Goal: Information Seeking & Learning: Learn about a topic

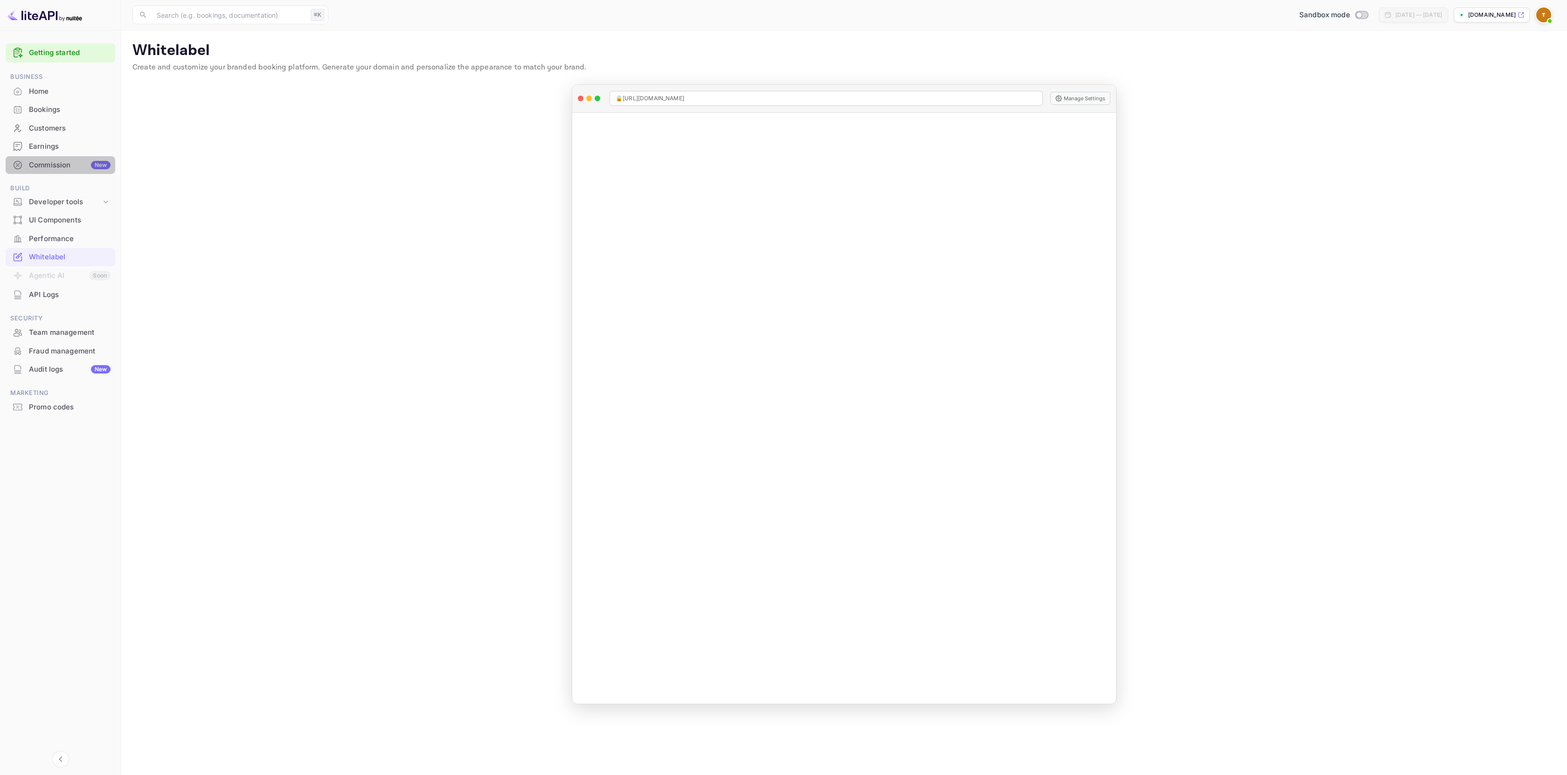
click at [48, 165] on div "Commission New" at bounding box center [70, 165] width 82 height 11
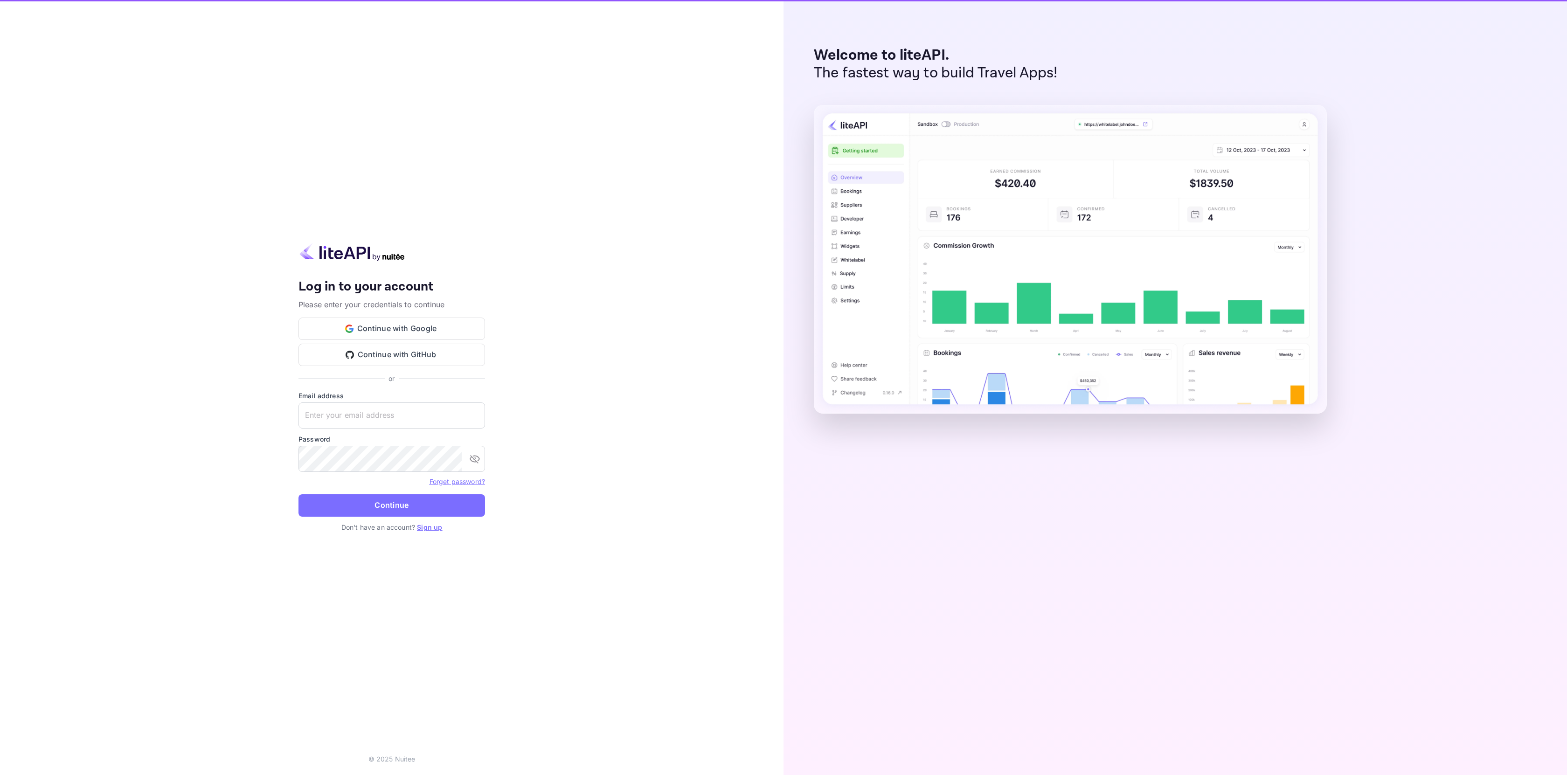
click at [76, 236] on div "Your account has been created successfully, a confirmation link has been sent t…" at bounding box center [392, 387] width 784 height 775
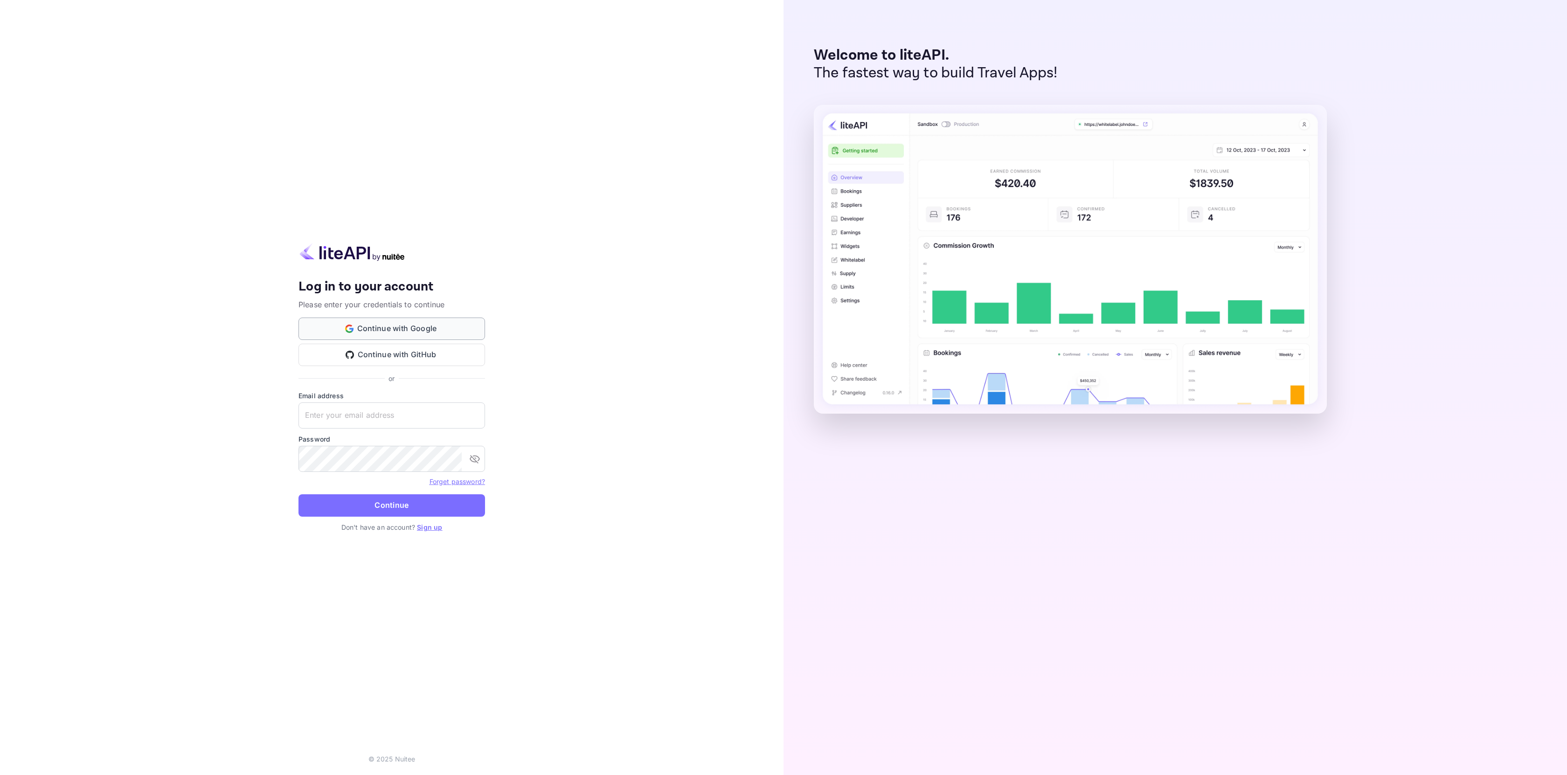
click at [398, 332] on button "Continue with Google" at bounding box center [392, 329] width 187 height 22
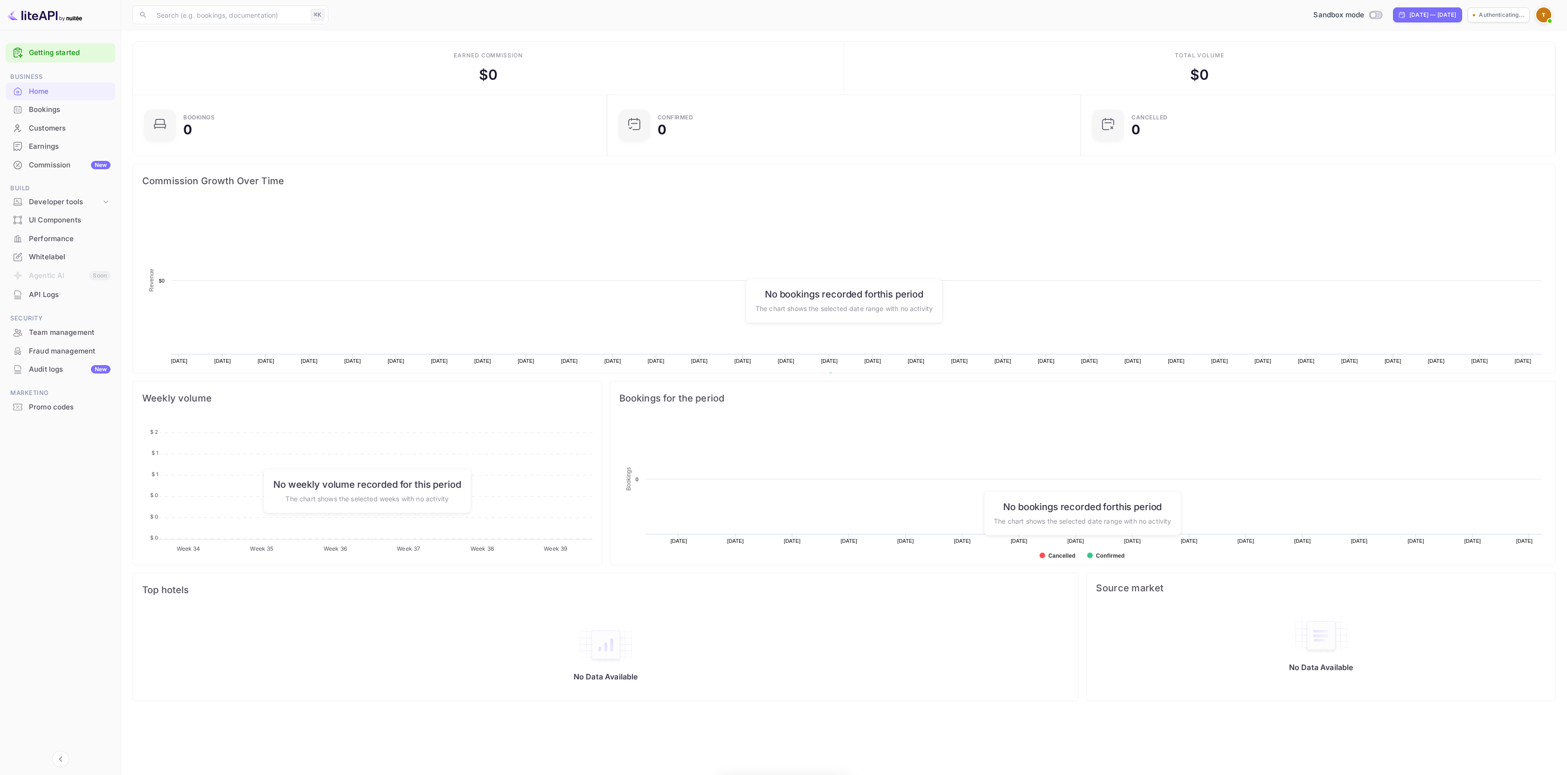
scroll to position [145, 462]
click at [61, 237] on div "Performance" at bounding box center [70, 239] width 82 height 11
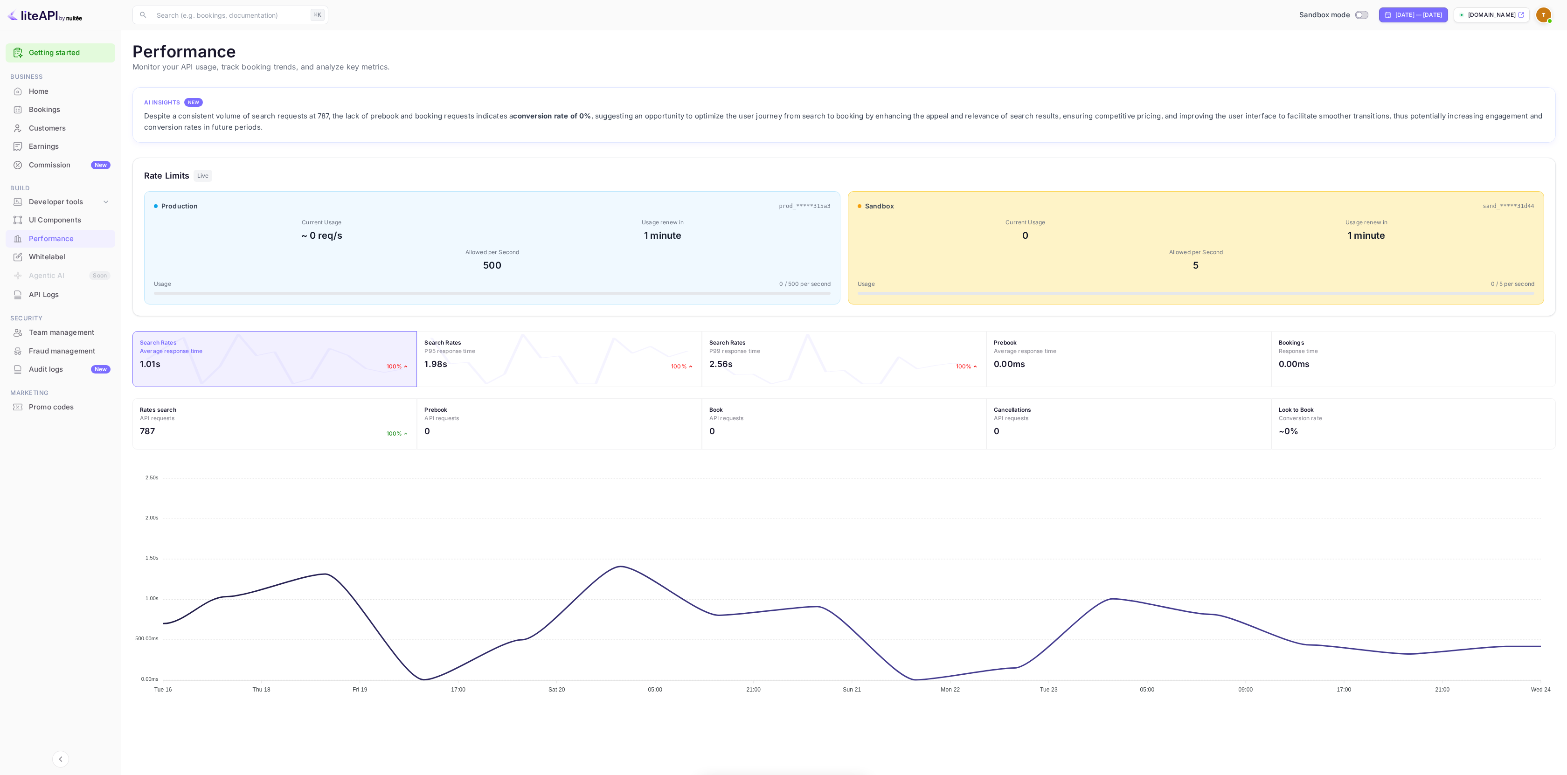
scroll to position [233, 1417]
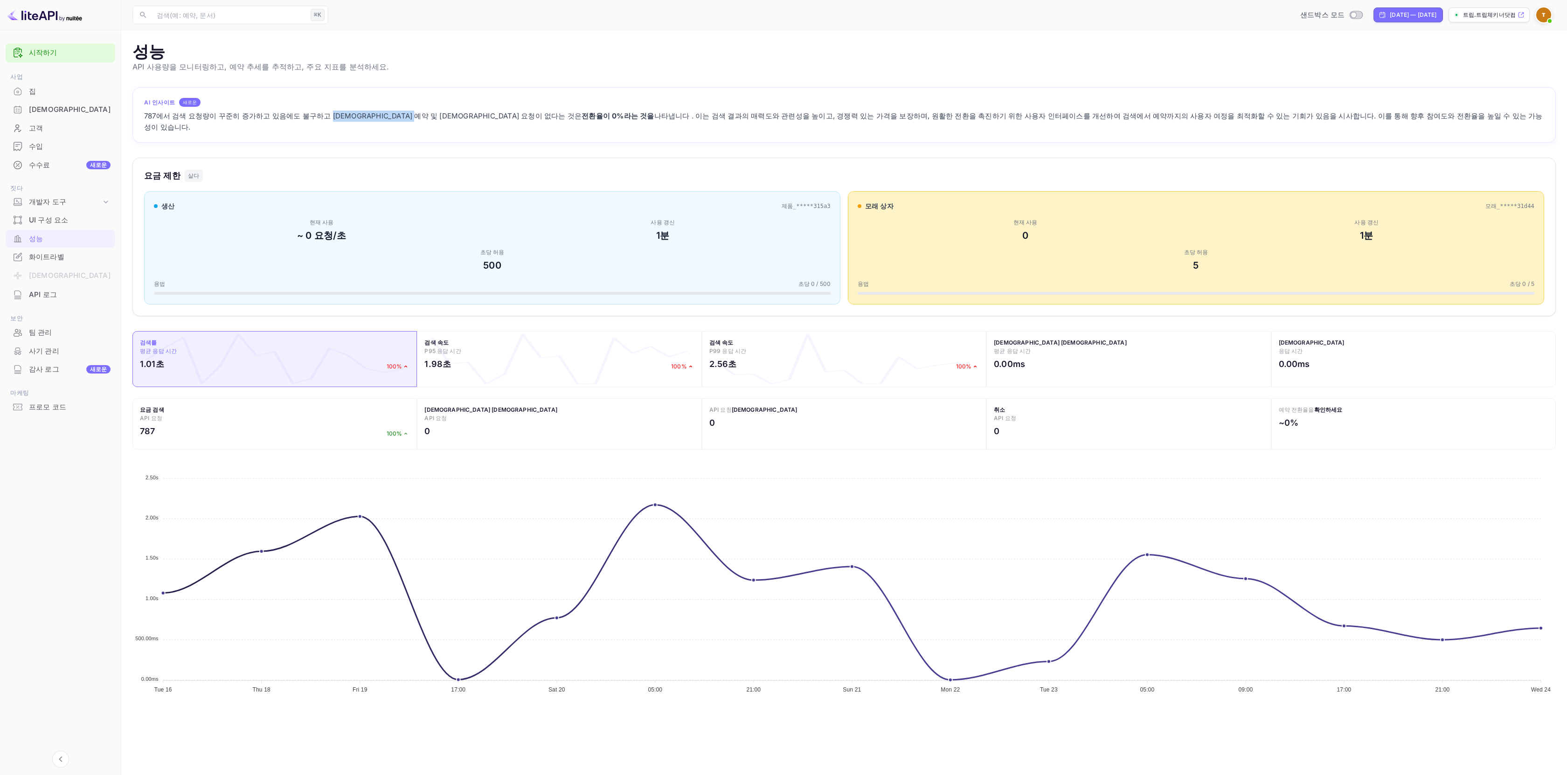
drag, startPoint x: 322, startPoint y: 115, endPoint x: 408, endPoint y: 117, distance: 85.8
click at [408, 117] on font "787에서 검색 요청량이 꾸준히 증가하고 있음에도 불구하고 [DEMOGRAPHIC_DATA] 예약 및 [DEMOGRAPHIC_DATA] 요청이…" at bounding box center [363, 115] width 438 height 9
drag, startPoint x: 522, startPoint y: 115, endPoint x: 138, endPoint y: 113, distance: 384.8
click at [138, 113] on div "AI 인사이트 새로운 787에서 검색 요청량이 꾸준히 증가하고 있음에도 불구하고 사전 예약 및 예약 요청이 없다는 것은 전환율이 0%라는 것을…" at bounding box center [844, 115] width 1424 height 56
click at [583, 116] on font "나타냅니다 . 이는 검색 결과의 매력도와 관련성을 높이고, 경쟁력 있는 가격을 보장하며, 원활한 전환을 촉진하기 위한 사용자 인터페이스를 개선…" at bounding box center [843, 121] width 1399 height 20
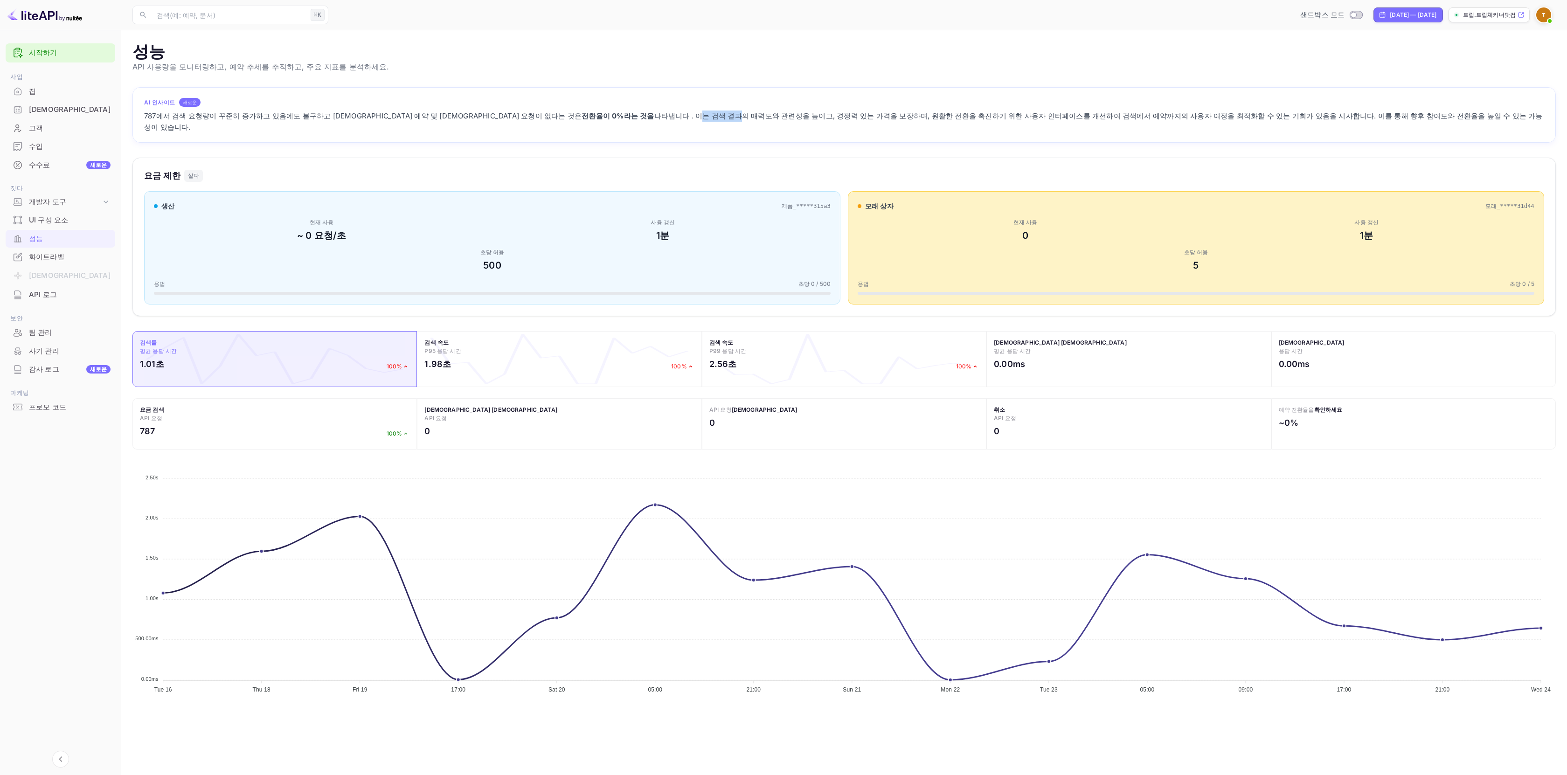
drag, startPoint x: 522, startPoint y: 116, endPoint x: 556, endPoint y: 117, distance: 33.6
click at [556, 117] on font "나타냅니다 . 이는 검색 결과의 매력도와 관련성을 높이고, 경쟁력 있는 가격을 보장하며, 원활한 전환을 촉진하기 위한 사용자 인터페이스를 개선…" at bounding box center [843, 121] width 1399 height 20
click at [588, 118] on font "나타냅니다 . 이는 검색 결과의 매력도와 관련성을 높이고, 경쟁력 있는 가격을 보장하며, 원활한 전환을 촉진하기 위한 사용자 인터페이스를 개선…" at bounding box center [843, 121] width 1399 height 20
drag, startPoint x: 528, startPoint y: 116, endPoint x: 628, endPoint y: 118, distance: 100.3
click at [625, 118] on font "나타냅니다 . 이는 검색 결과의 매력도와 관련성을 높이고, 경쟁력 있는 가격을 보장하며, 원활한 전환을 촉진하기 위한 사용자 인터페이스를 개선…" at bounding box center [843, 121] width 1399 height 20
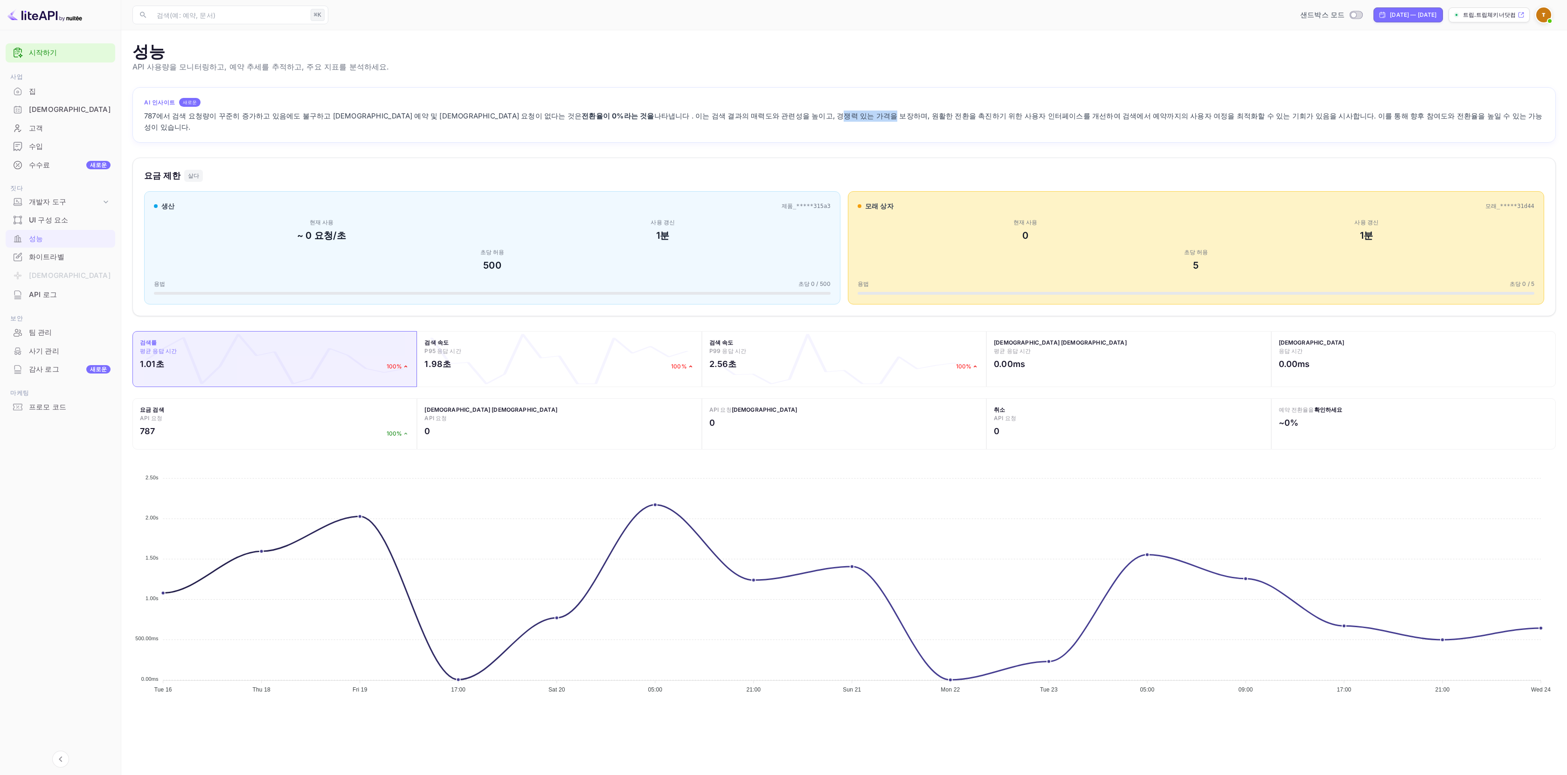
drag, startPoint x: 650, startPoint y: 117, endPoint x: 700, endPoint y: 117, distance: 49.9
click at [698, 117] on font "나타냅니다 . 이는 검색 결과의 매력도와 관련성을 높이고, 경쟁력 있는 가격을 보장하며, 원활한 전환을 촉진하기 위한 사용자 인터페이스를 개선…" at bounding box center [843, 121] width 1399 height 20
drag, startPoint x: 723, startPoint y: 118, endPoint x: 564, endPoint y: 112, distance: 159.1
click at [564, 112] on font "나타냅니다 . 이는 검색 결과의 매력도와 관련성을 높이고, 경쟁력 있는 가격을 보장하며, 원활한 전환을 촉진하기 위한 사용자 인터페이스를 개선…" at bounding box center [843, 121] width 1399 height 20
drag, startPoint x: 756, startPoint y: 120, endPoint x: 809, endPoint y: 116, distance: 53.3
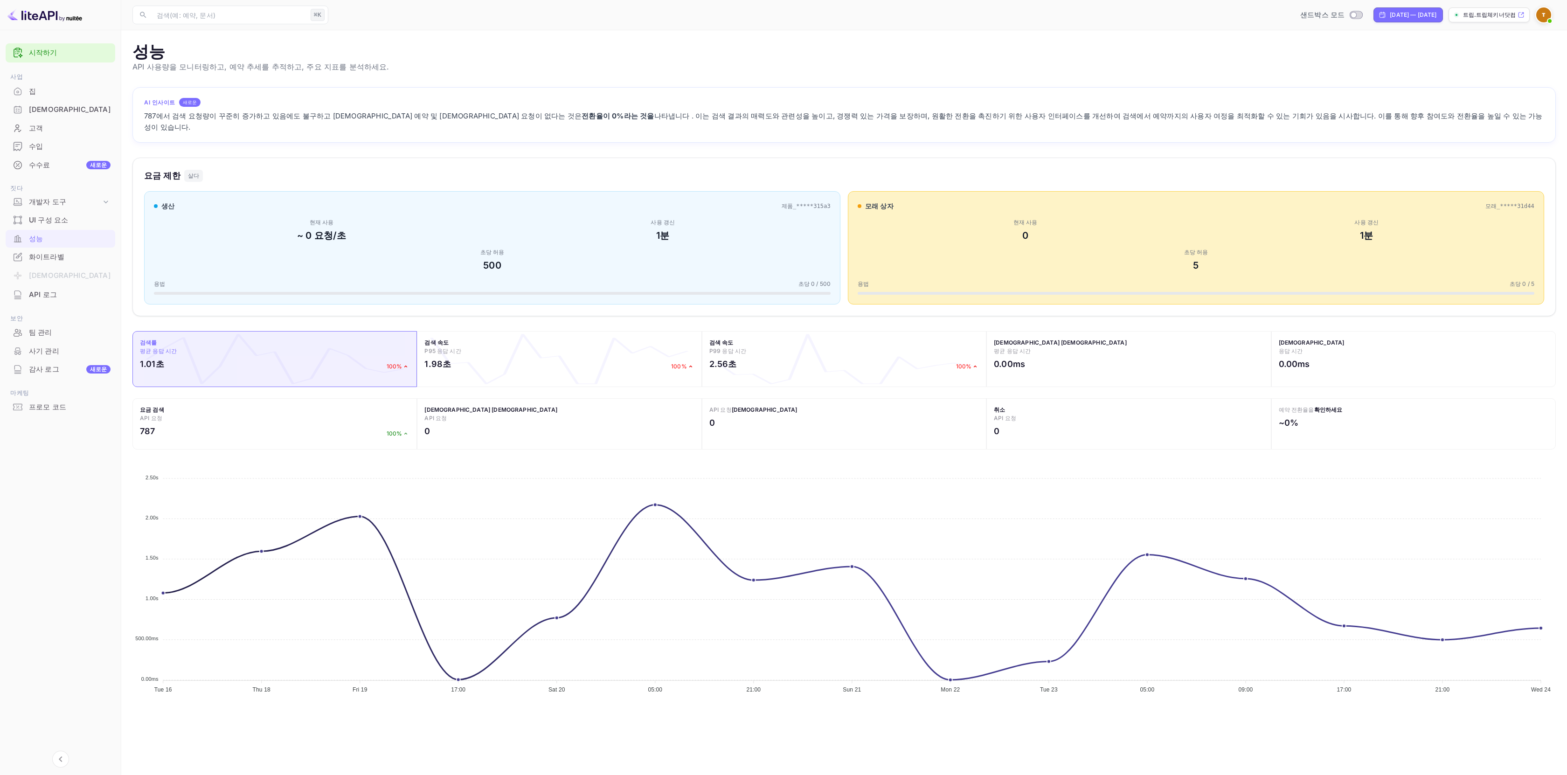
click at [787, 118] on div "787에서 검색 요청량이 꾸준히 증가하고 있음에도 불구하고 [DEMOGRAPHIC_DATA] 예약 및 [DEMOGRAPHIC_DATA] 요청이…" at bounding box center [844, 122] width 1400 height 22
click at [795, 110] on div "AI 인사이트 새로운 787에서 검색 요청량이 꾸준히 증가하고 있음에도 불구하고 사전 예약 및 예약 요청이 없다는 것은 전환율이 0%라는 것을…" at bounding box center [844, 115] width 1400 height 36
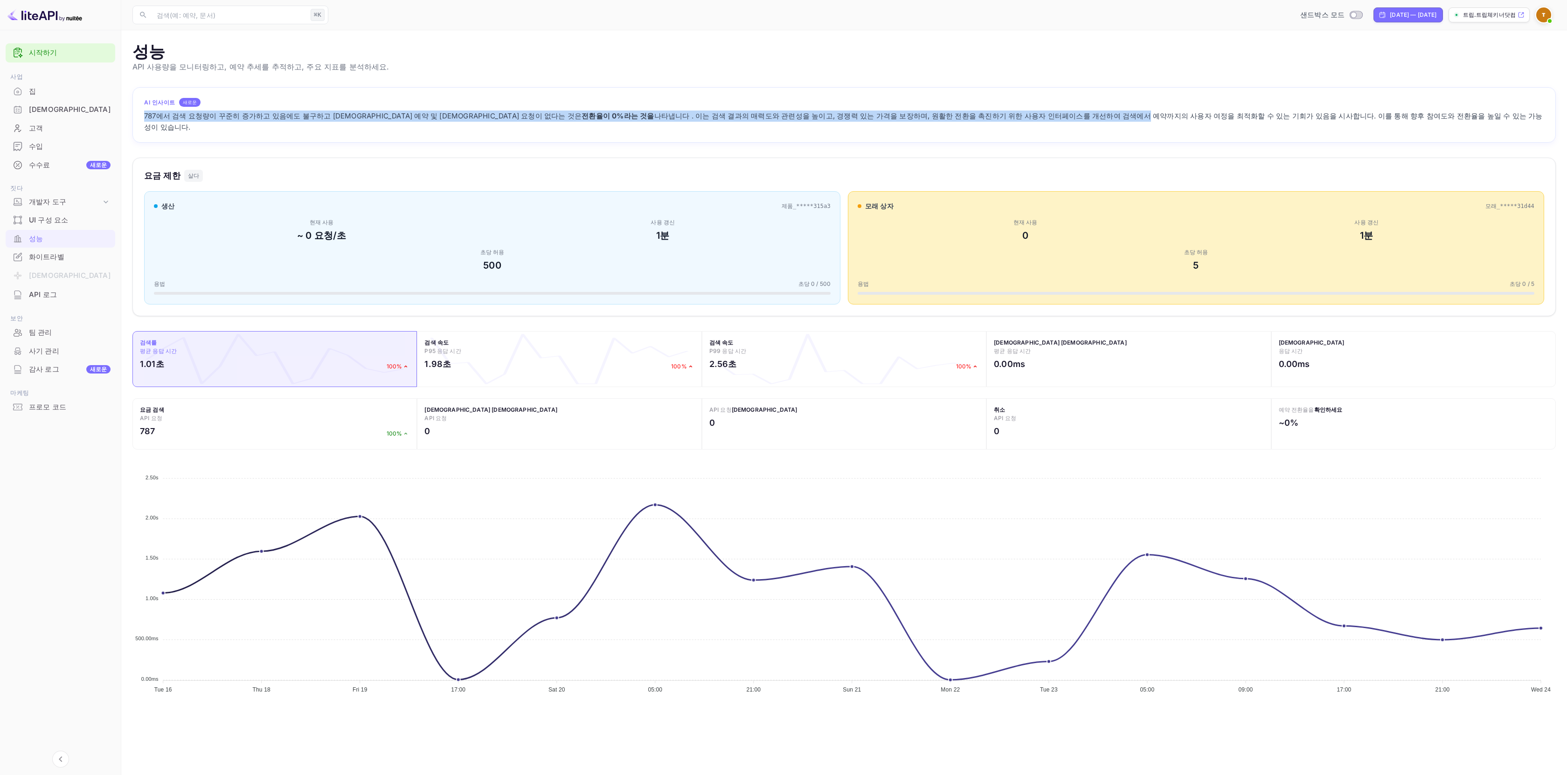
drag, startPoint x: 741, startPoint y: 110, endPoint x: 962, endPoint y: 112, distance: 220.6
click at [924, 113] on div "787에서 검색 요청량이 꾸준히 증가하고 있음에도 불구하고 [DEMOGRAPHIC_DATA] 예약 및 [DEMOGRAPHIC_DATA] 요청이…" at bounding box center [844, 122] width 1400 height 22
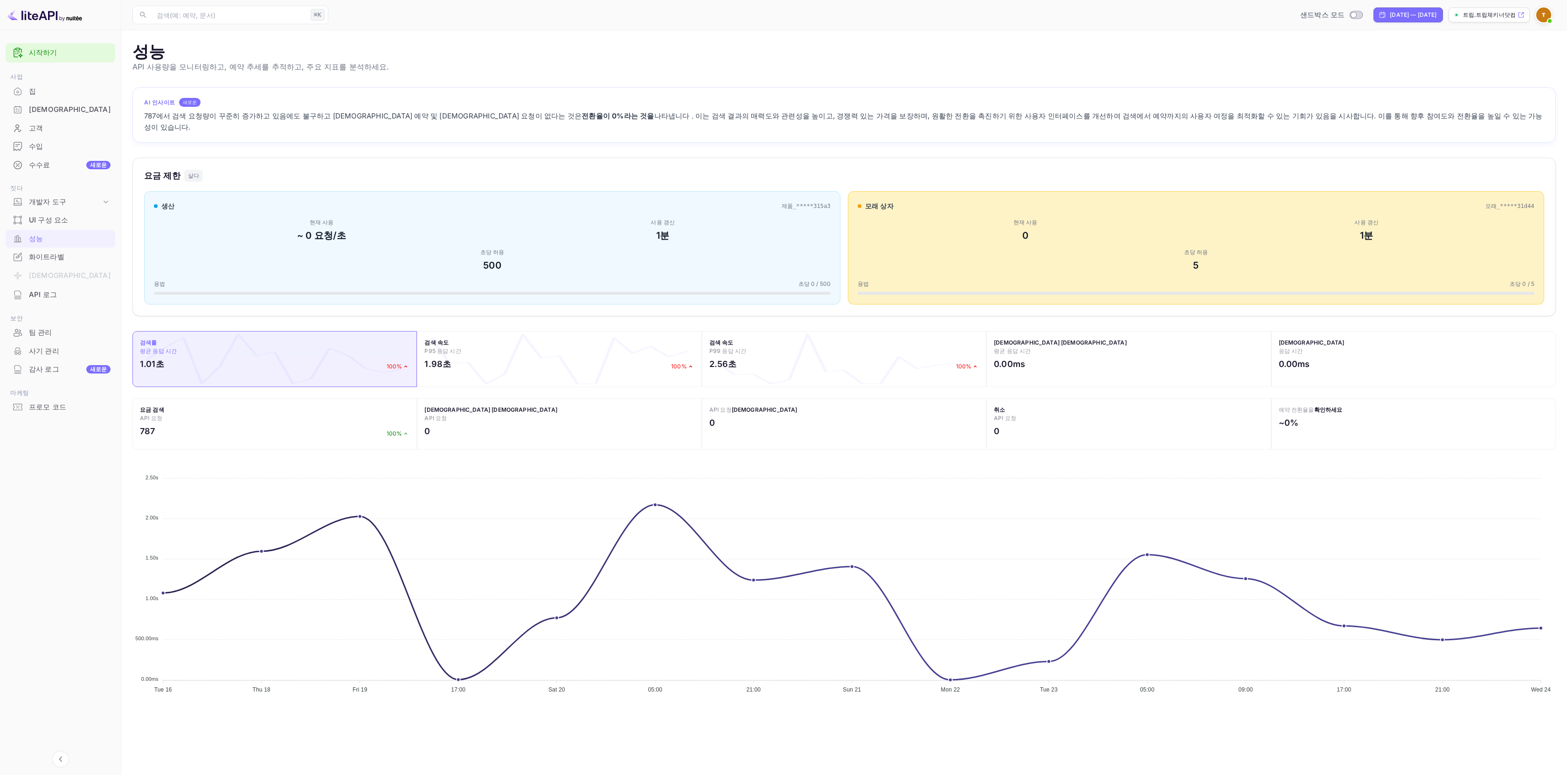
click at [971, 119] on font "나타냅니다 . 이는 검색 결과의 매력도와 관련성을 높이고, 경쟁력 있는 가격을 보장하며, 원활한 전환을 촉진하기 위한 사용자 인터페이스를 개선…" at bounding box center [843, 121] width 1399 height 20
drag, startPoint x: 926, startPoint y: 117, endPoint x: 1117, endPoint y: 115, distance: 190.8
click at [1081, 114] on font "나타냅니다 . 이는 검색 결과의 매력도와 관련성을 높이고, 경쟁력 있는 가격을 보장하며, 원활한 전환을 촉진하기 위한 사용자 인터페이스를 개선…" at bounding box center [843, 121] width 1399 height 20
drag, startPoint x: 1129, startPoint y: 119, endPoint x: 1307, endPoint y: 117, distance: 177.7
click at [1307, 117] on font "나타냅니다 . 이는 검색 결과의 매력도와 관련성을 높이고, 경쟁력 있는 가격을 보장하며, 원활한 전환을 촉진하기 위한 사용자 인터페이스를 개선…" at bounding box center [843, 121] width 1399 height 20
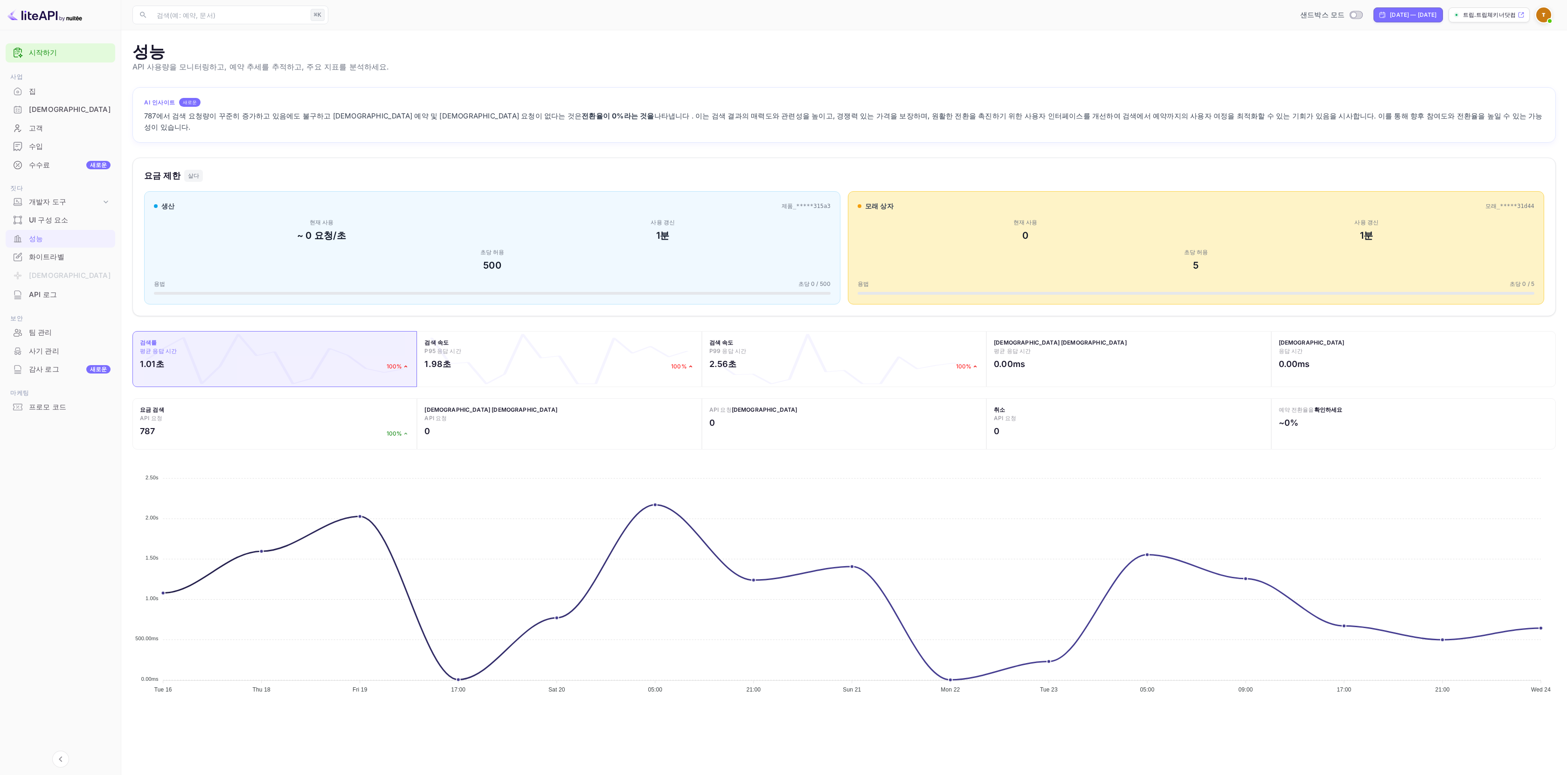
click at [1311, 117] on font "나타냅니다 . 이는 검색 결과의 매력도와 관련성을 높이고, 경쟁력 있는 가격을 보장하며, 원활한 전환을 촉진하기 위한 사용자 인터페이스를 개선…" at bounding box center [843, 121] width 1399 height 20
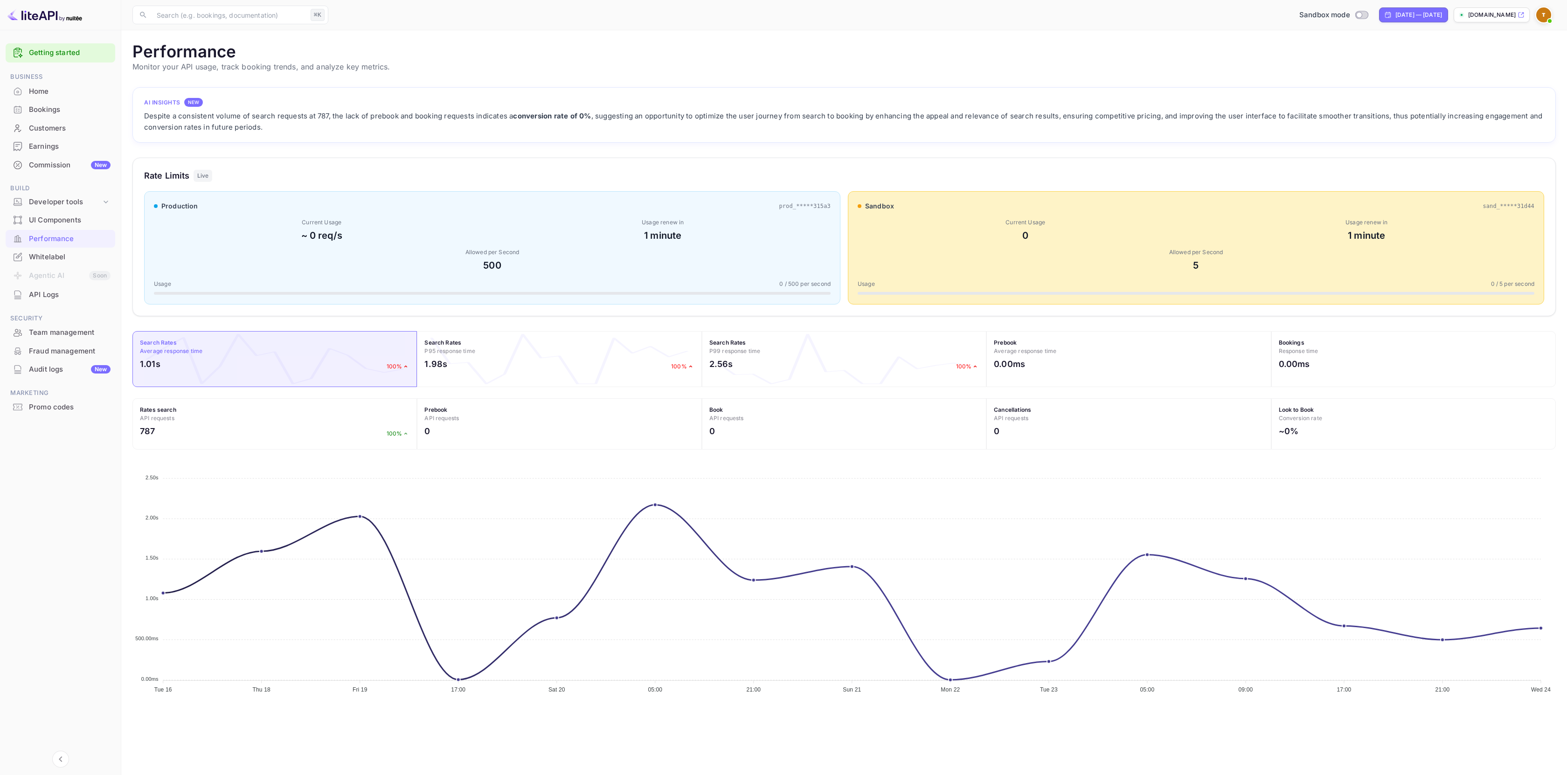
click at [1003, 197] on div "sandbox sand_*****31d44 Current Usage 0 Usage renew in 1 minute Allowed per Sec…" at bounding box center [1196, 247] width 696 height 113
drag, startPoint x: 778, startPoint y: 205, endPoint x: 1024, endPoint y: 204, distance: 245.8
click at [1024, 204] on div "production prod_*****315a3 Current Usage ~ 0 req/s Usage renew in 1 minute Allo…" at bounding box center [844, 247] width 1400 height 113
click at [892, 209] on span "sandbox" at bounding box center [879, 206] width 29 height 10
drag, startPoint x: 894, startPoint y: 207, endPoint x: 862, endPoint y: 206, distance: 31.7
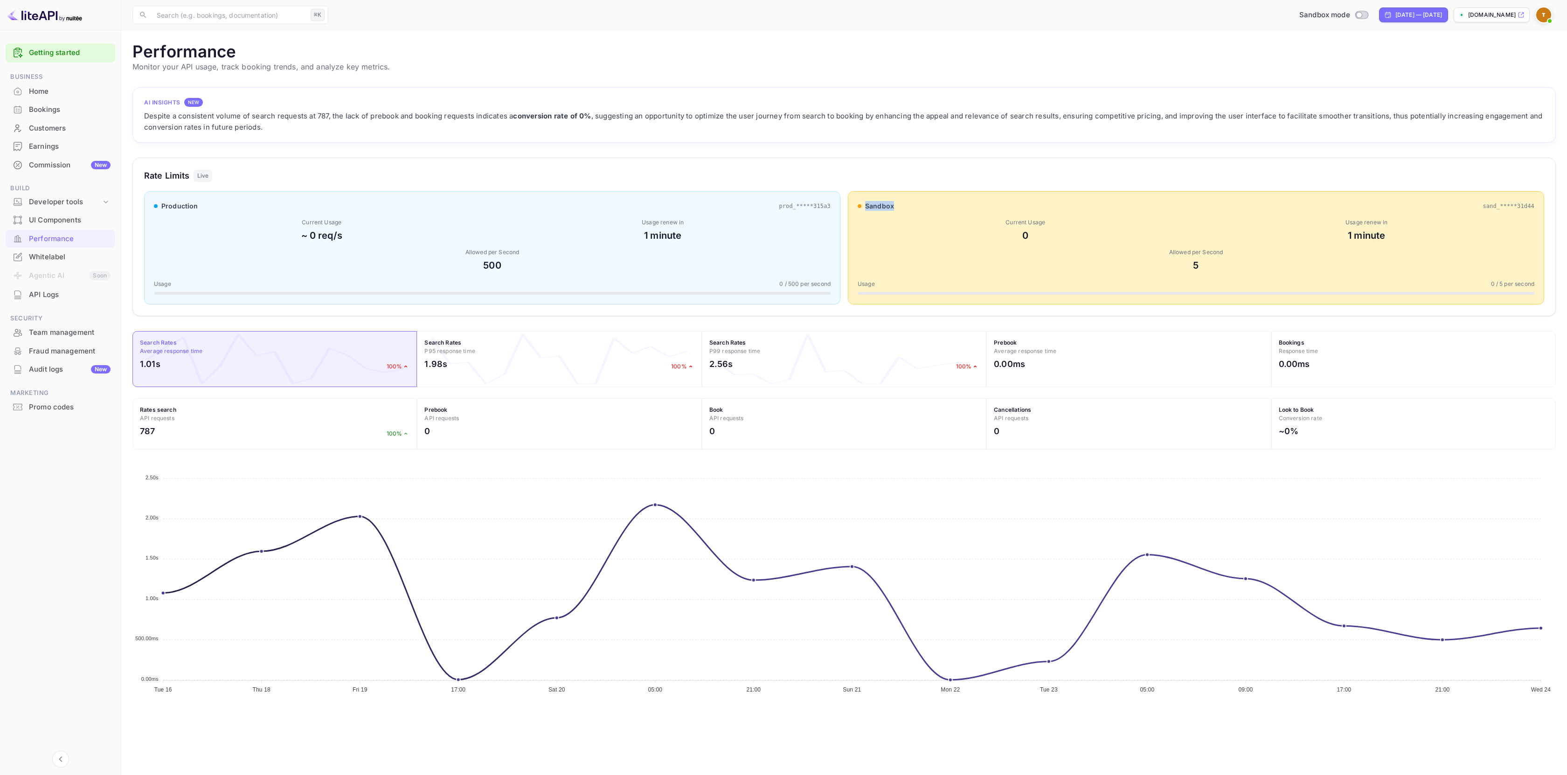
click at [862, 206] on div "sandbox sand_*****31d44" at bounding box center [1196, 206] width 677 height 10
drag, startPoint x: 158, startPoint y: 201, endPoint x: 189, endPoint y: 203, distance: 31.7
click at [181, 202] on div "production" at bounding box center [176, 206] width 44 height 10
click at [591, 119] on div "Despite a consistent volume of search requests at 787, the lack of prebook and …" at bounding box center [844, 122] width 1400 height 22
click at [48, 205] on div "Developer tools" at bounding box center [65, 202] width 72 height 11
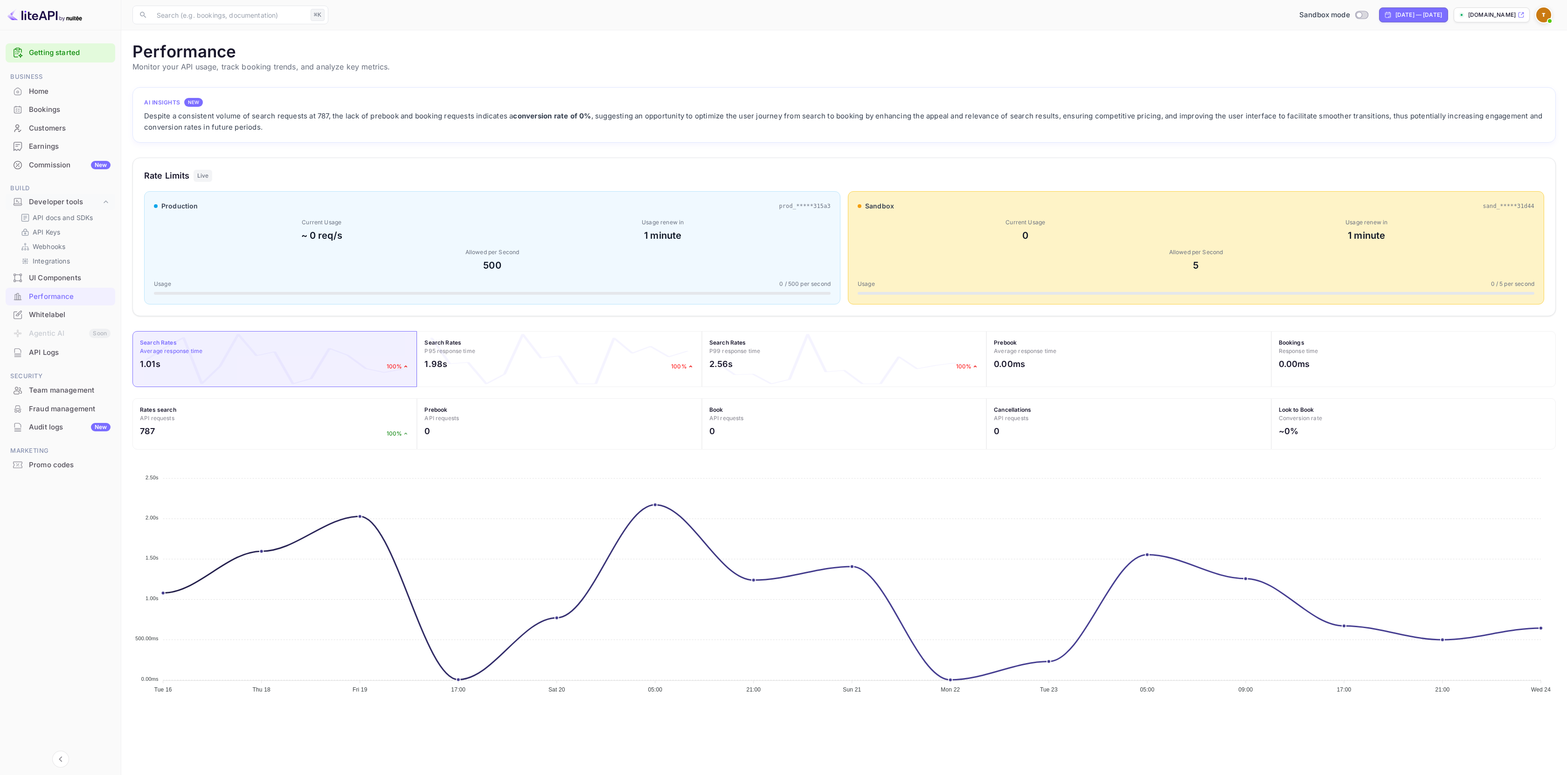
click at [63, 224] on div "API docs and SDKs API Keys Webhooks Integrations" at bounding box center [61, 239] width 110 height 57
click at [65, 222] on p "API docs and SDKs" at bounding box center [63, 218] width 61 height 10
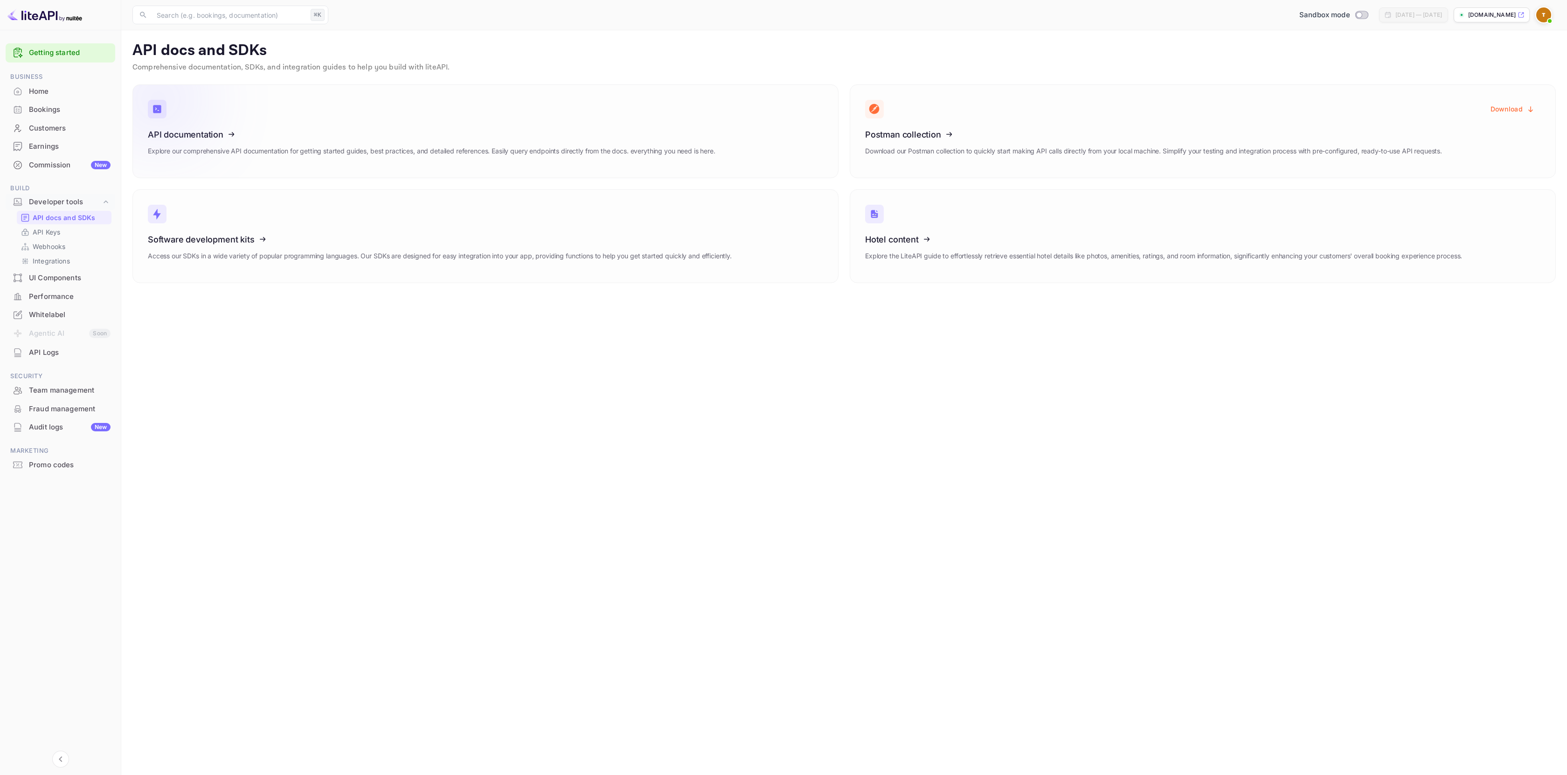
click at [352, 144] on div "API documentation Explore our comprehensive API documentation for getting start…" at bounding box center [432, 146] width 568 height 33
